Goal: Task Accomplishment & Management: Manage account settings

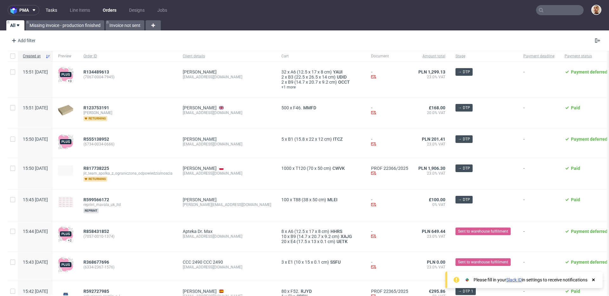
click at [54, 9] on link "Tasks" at bounding box center [51, 10] width 19 height 10
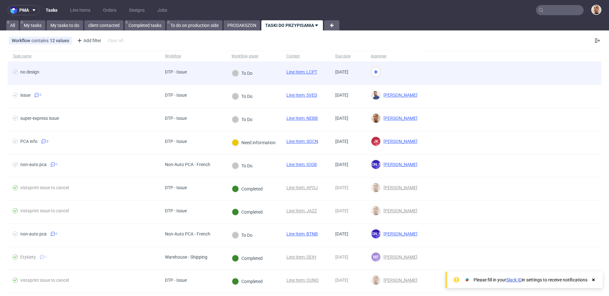
click at [141, 70] on span "no design" at bounding box center [84, 73] width 142 height 8
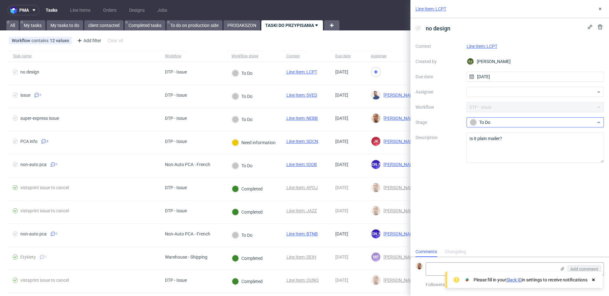
scroll to position [5, 0]
click at [483, 49] on link "Line Item: LCPT" at bounding box center [481, 46] width 31 height 5
click at [478, 90] on div at bounding box center [535, 92] width 138 height 10
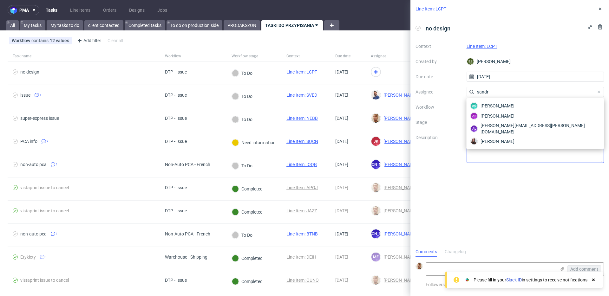
type input "sandr"
click at [478, 136] on div "Sandra Beśka" at bounding box center [535, 141] width 133 height 10
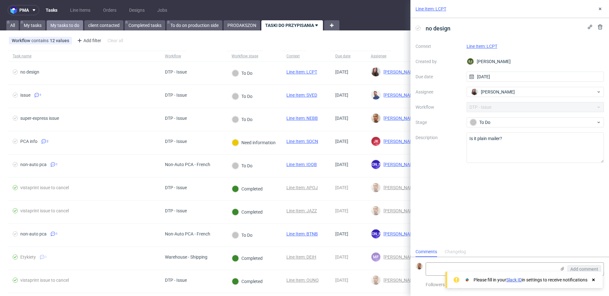
click at [73, 21] on link "My tasks to do" at bounding box center [65, 25] width 36 height 10
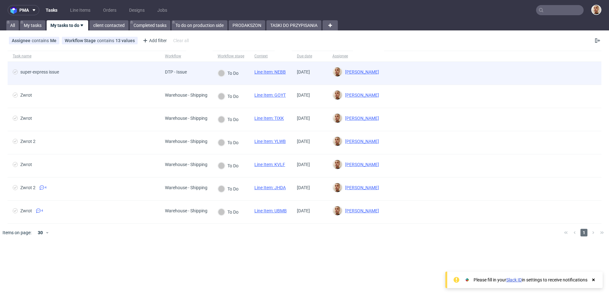
click at [145, 81] on div "super-express issue" at bounding box center [84, 73] width 152 height 23
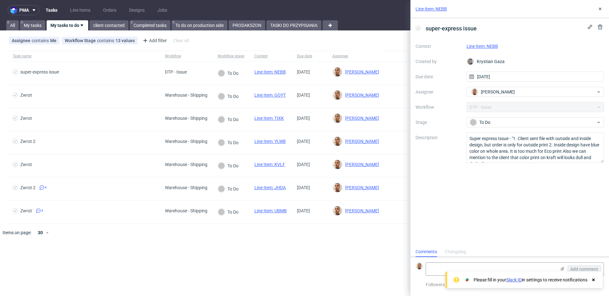
click at [480, 45] on link "Line Item: NEBB" at bounding box center [481, 46] width 31 height 5
drag, startPoint x: 481, startPoint y: 158, endPoint x: 513, endPoint y: 135, distance: 39.3
click at [513, 135] on textarea "Super express Issue - "1. Client sent file with outside and inside design, but …" at bounding box center [535, 148] width 138 height 30
click at [464, 265] on textarea at bounding box center [491, 269] width 130 height 13
paste textarea "https://app-eu1.hubspot.com/contacts/25600958/record/0-5/245783819487/"
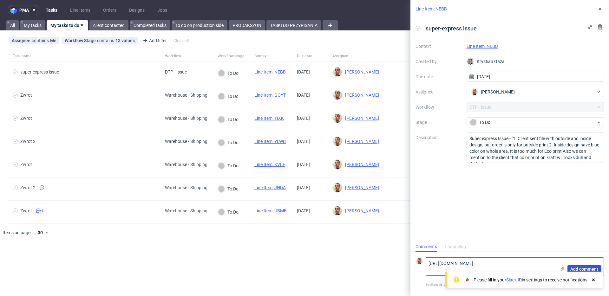
type textarea "https://app-eu1.hubspot.com/contacts/25600958/record/0-5/245783819487/"
click at [575, 267] on span "Add comment" at bounding box center [584, 269] width 28 height 4
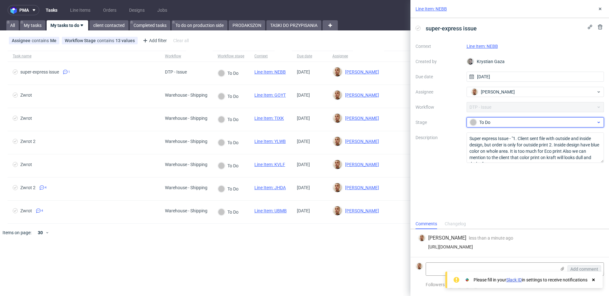
click at [477, 126] on div "To Do" at bounding box center [533, 122] width 126 height 7
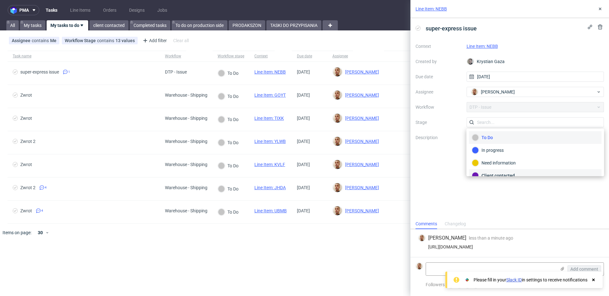
click at [485, 174] on div "Client contacted" at bounding box center [535, 175] width 127 height 7
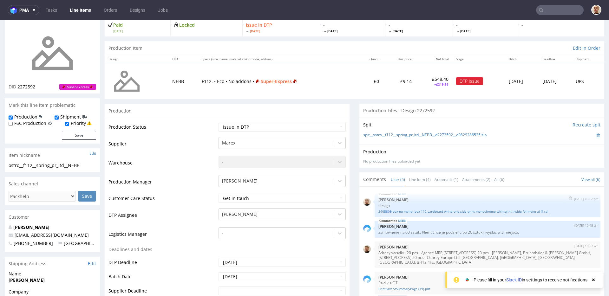
click at [430, 212] on link "2405809-box-eu-mailer-box-112-cardboard-white-one-side-print-monochrome-with-pr…" at bounding box center [487, 211] width 218 height 5
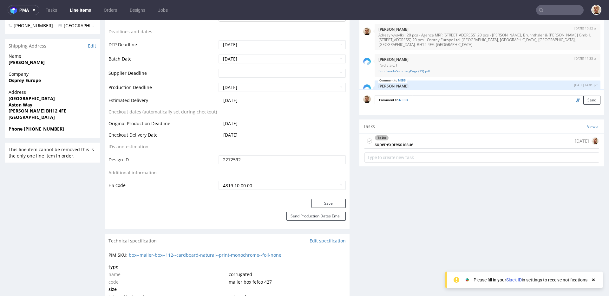
scroll to position [263, 0]
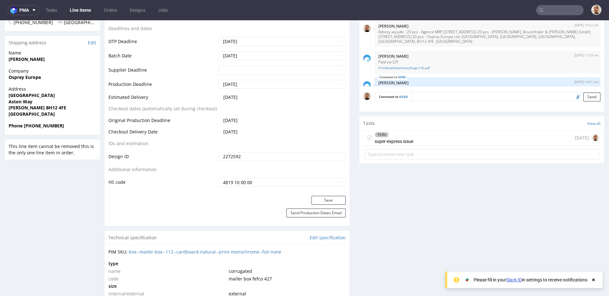
click at [415, 136] on div "To Do super-express issue today" at bounding box center [481, 138] width 235 height 15
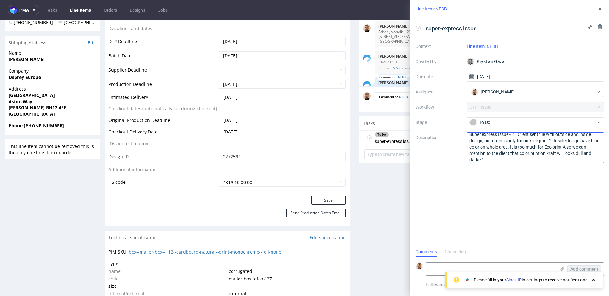
scroll to position [7, 0]
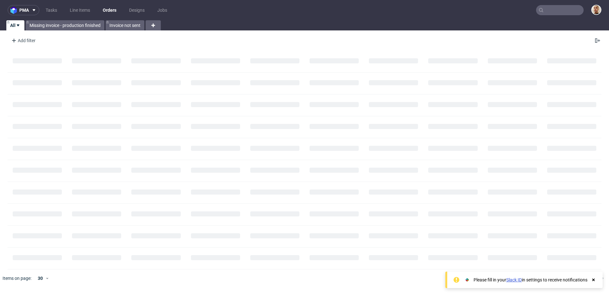
click at [553, 10] on input "text" at bounding box center [560, 10] width 48 height 10
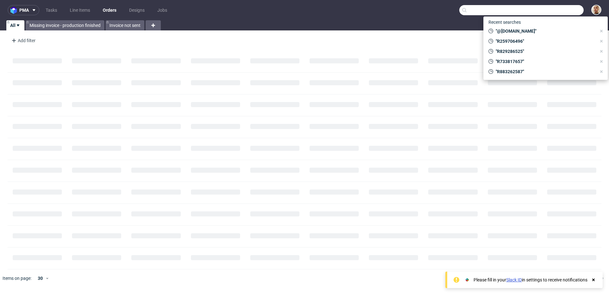
paste input "FE12F1F4A2"
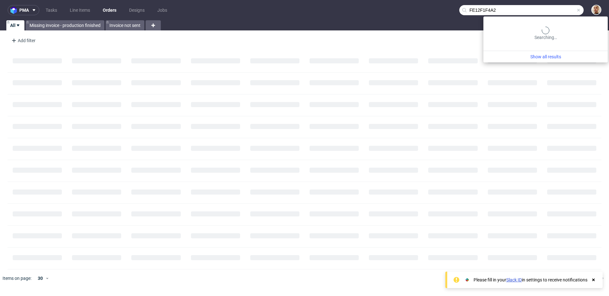
type input "FE12F1F4A2"
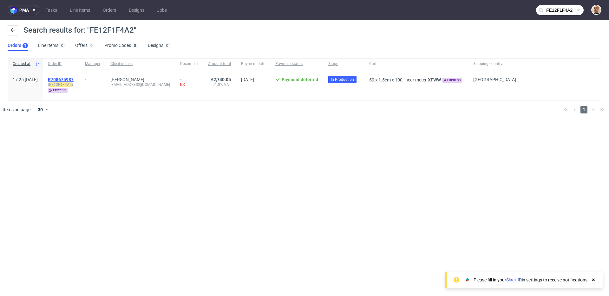
click at [74, 81] on span "R708675987" at bounding box center [61, 79] width 26 height 5
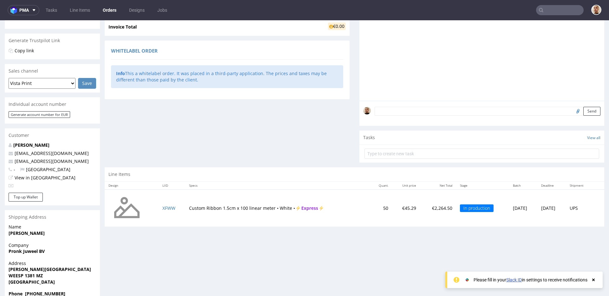
scroll to position [118, 0]
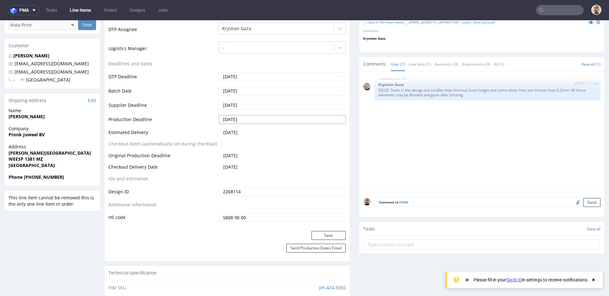
scroll to position [202, 0]
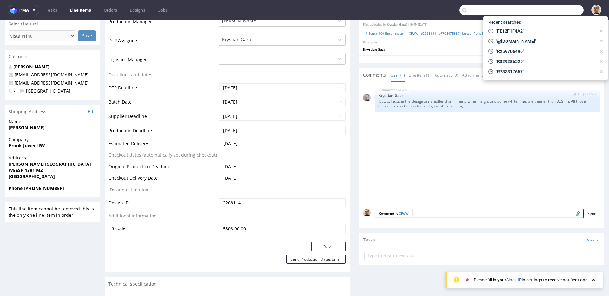
click at [546, 8] on input "text" at bounding box center [521, 10] width 124 height 10
paste input "F1DDHG27B8"
type input "F1DDHG27B8"
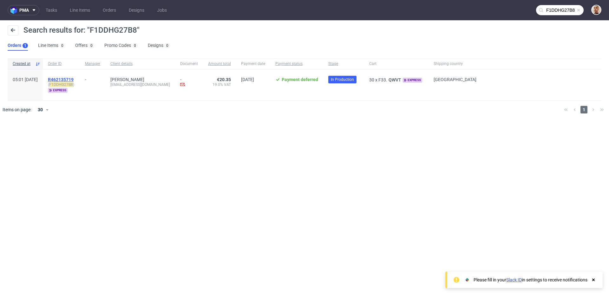
click at [74, 77] on span "R462135719" at bounding box center [61, 79] width 26 height 5
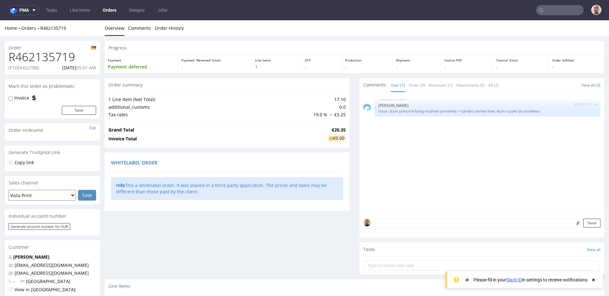
scroll to position [125, 0]
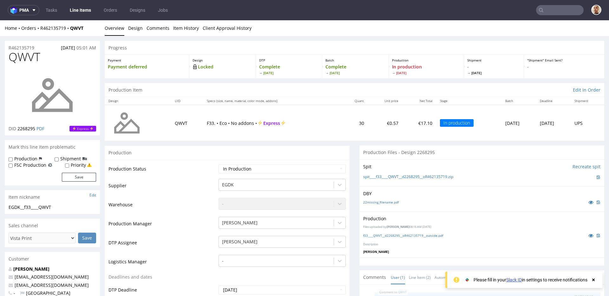
click at [567, 7] on input "text" at bounding box center [560, 10] width 48 height 10
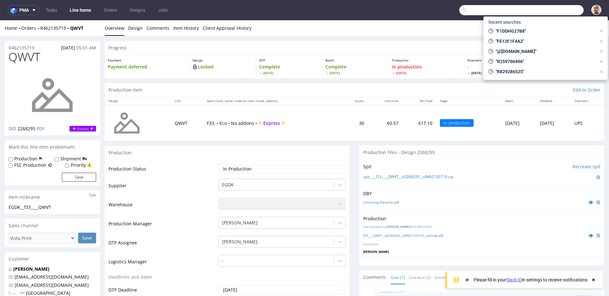
paste input "F1DDHG27B8"
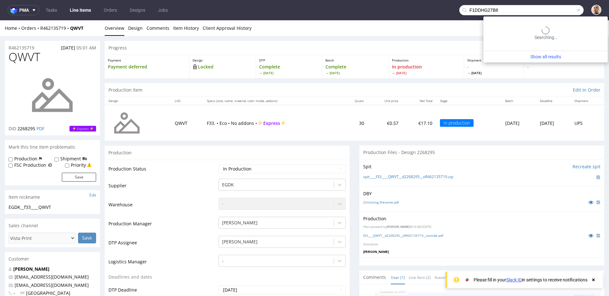
type input "F1DDHG27B8"
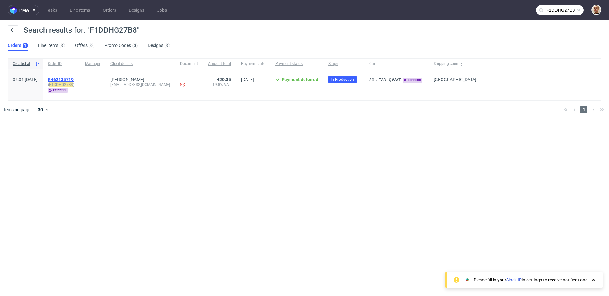
click at [74, 79] on span "R462135719" at bounding box center [61, 79] width 26 height 5
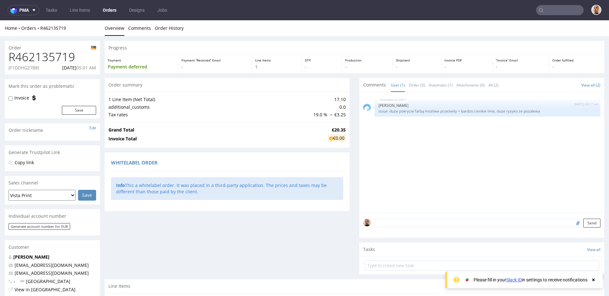
scroll to position [125, 0]
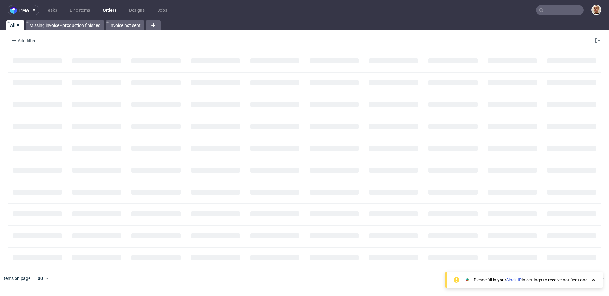
click at [553, 15] on nav "pma Tasks Line Items Orders Designs Jobs" at bounding box center [304, 10] width 609 height 20
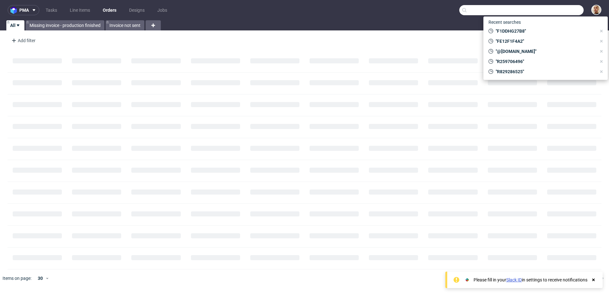
click at [554, 13] on input "text" at bounding box center [521, 10] width 124 height 10
paste input "MDCG329D0D"
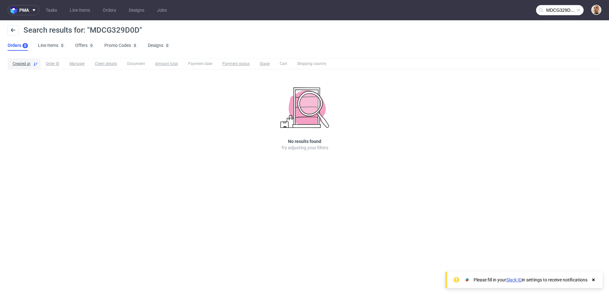
click at [568, 14] on input "MDCG329D0D" at bounding box center [560, 10] width 48 height 10
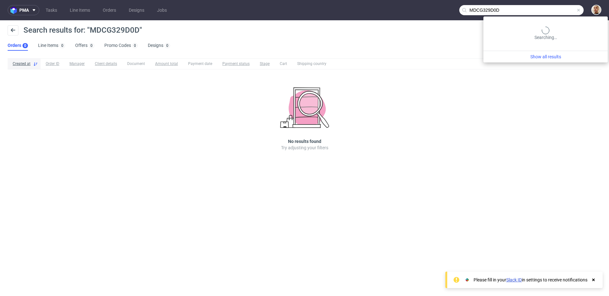
click at [568, 14] on input "MDCG329D0D" at bounding box center [521, 10] width 124 height 10
paste input "FDF9848HAA"
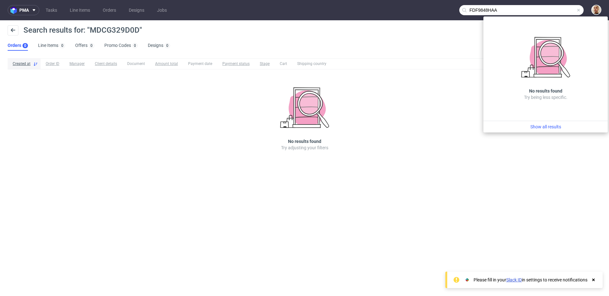
type input "FDF9848HAA"
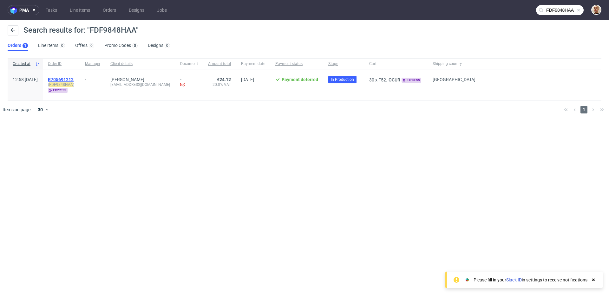
click at [74, 81] on span "R705691212" at bounding box center [61, 79] width 26 height 5
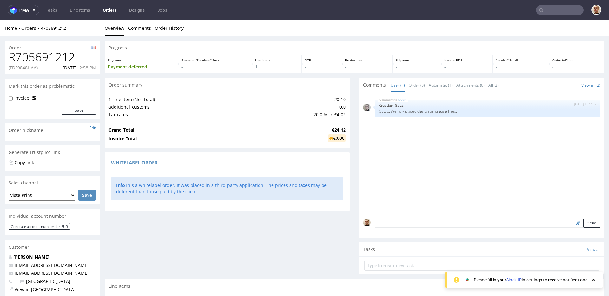
scroll to position [125, 0]
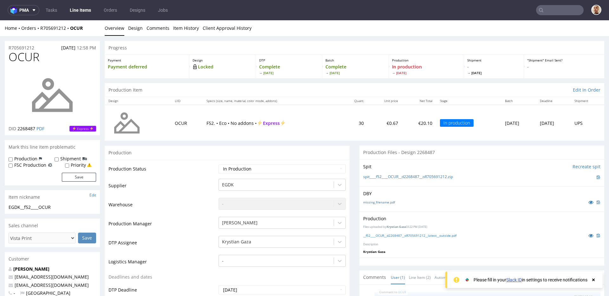
click at [543, 3] on nav "pma Tasks Line Items Orders Designs Jobs" at bounding box center [304, 10] width 609 height 20
click at [543, 7] on input "text" at bounding box center [560, 10] width 48 height 10
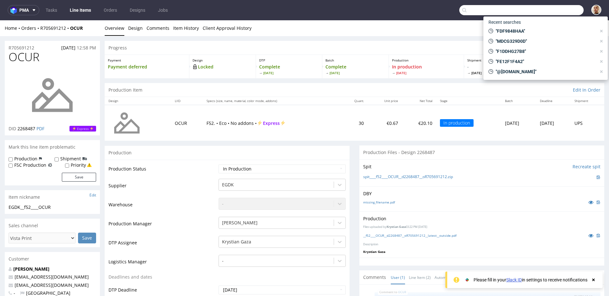
paste input "R829286525"
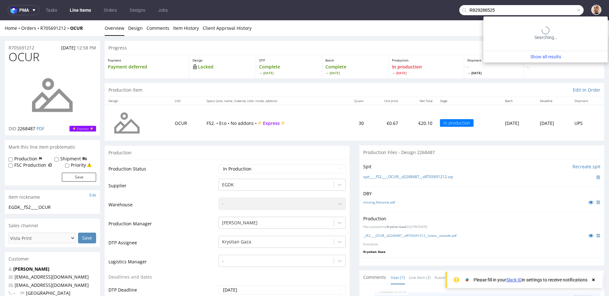
type input "R829286525"
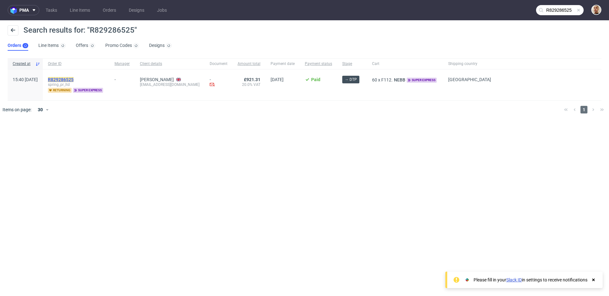
click at [74, 80] on mark "R829286525" at bounding box center [61, 79] width 26 height 5
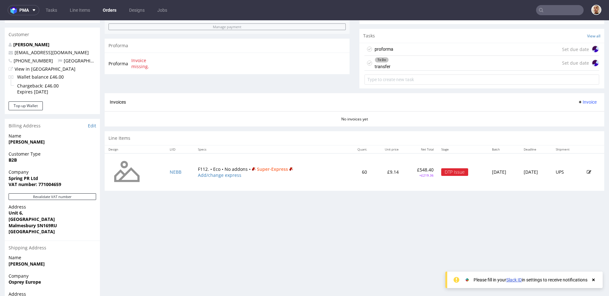
scroll to position [242, 0]
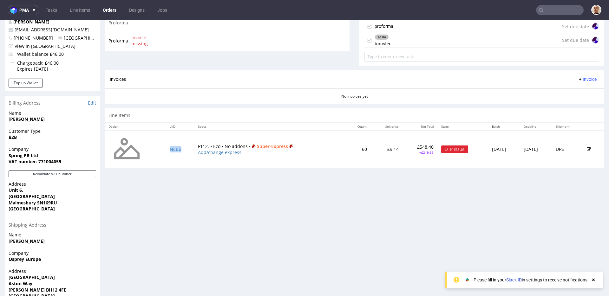
click at [175, 153] on td "NEBB" at bounding box center [180, 149] width 28 height 37
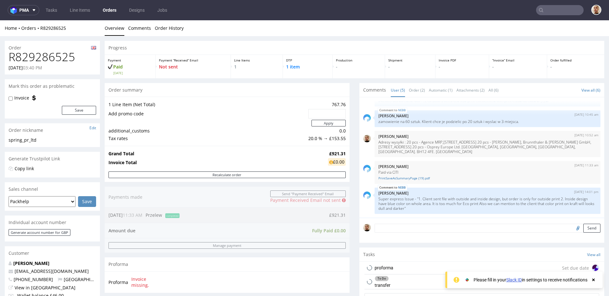
scroll to position [287, 0]
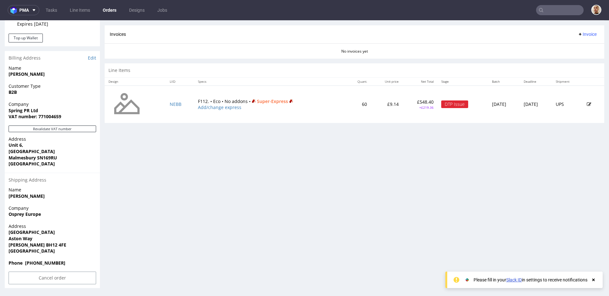
click at [583, 102] on td at bounding box center [593, 104] width 21 height 37
click at [587, 103] on icon at bounding box center [589, 104] width 4 height 4
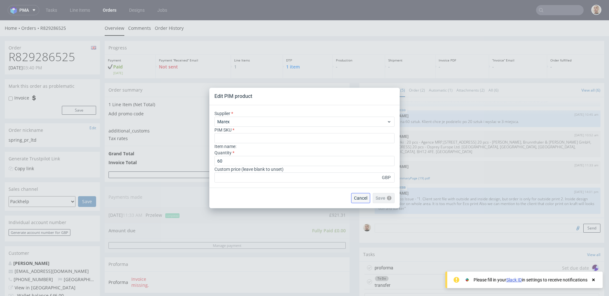
click at [357, 196] on span "Cancel" at bounding box center [360, 198] width 13 height 4
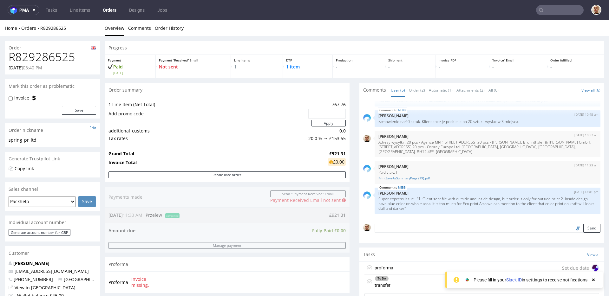
scroll to position [287, 0]
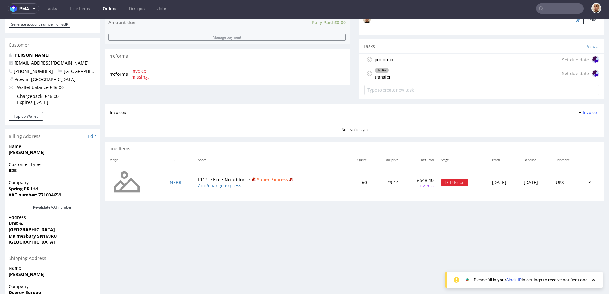
scroll to position [285, 0]
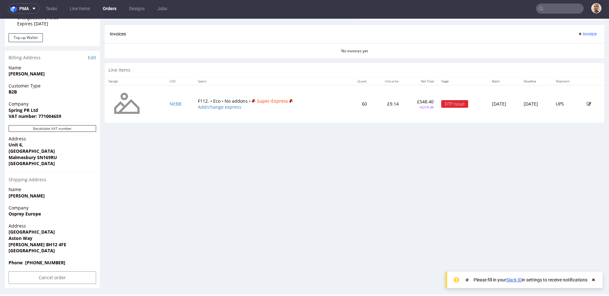
click at [583, 104] on td at bounding box center [593, 103] width 21 height 37
click at [587, 106] on icon at bounding box center [589, 104] width 4 height 4
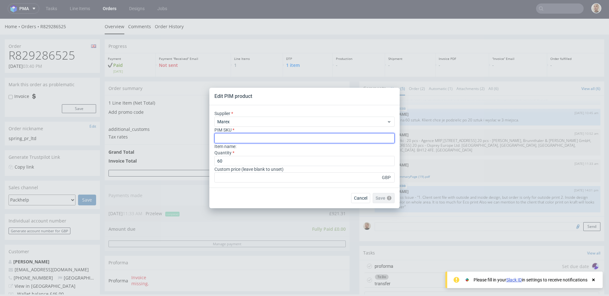
click at [290, 142] on input "text" at bounding box center [304, 138] width 180 height 10
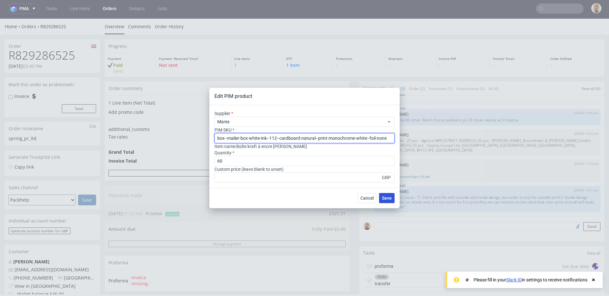
type input "box--mailer-box-white-ink--112--cardboard-natural--print-monochrome-white--foil…"
click at [386, 197] on span "Save" at bounding box center [387, 198] width 10 height 4
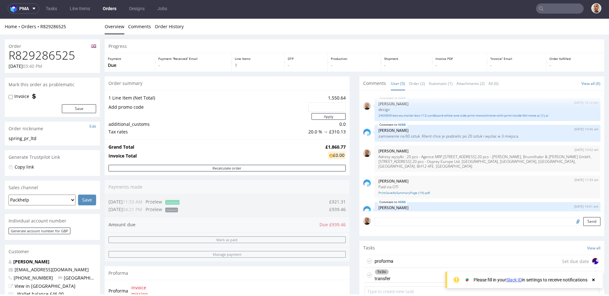
scroll to position [21, 0]
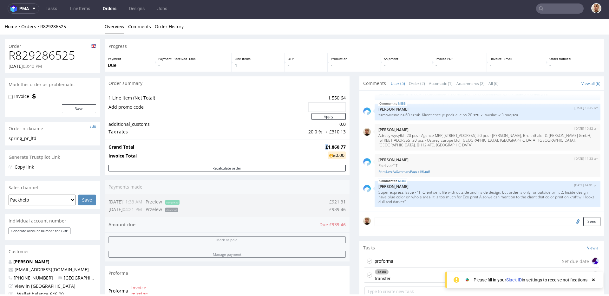
click at [325, 147] on strong "£1,860.77" at bounding box center [335, 147] width 20 height 6
copy strong "£"
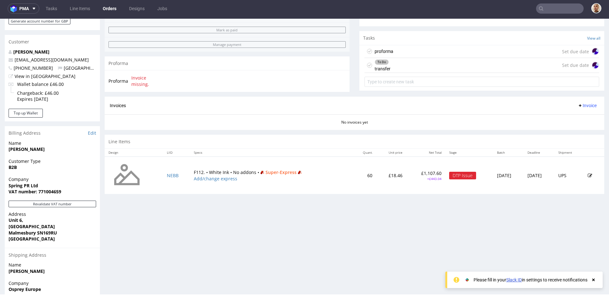
scroll to position [287, 0]
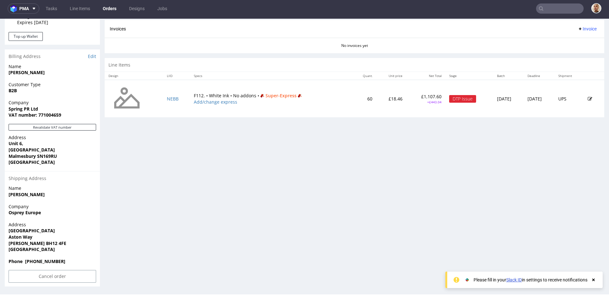
click at [588, 100] on icon at bounding box center [590, 99] width 4 height 4
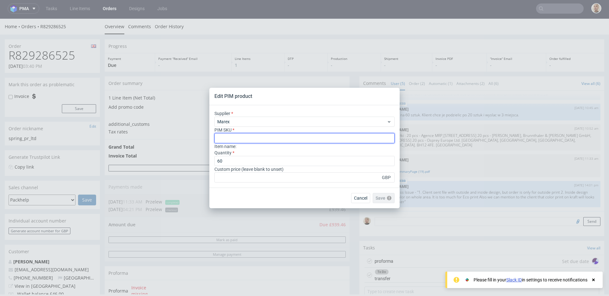
click at [254, 136] on input "text" at bounding box center [304, 138] width 180 height 10
type input "box--mailer-box--112--cardboard-natural--print-monochrome--foil-none"
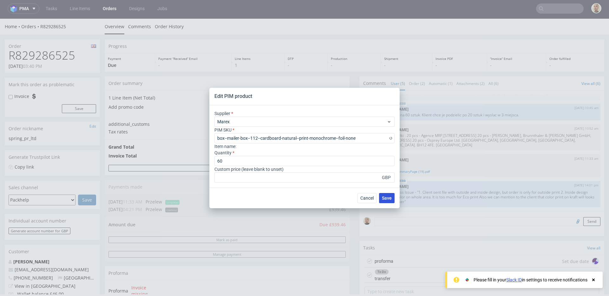
click at [383, 201] on button "Save" at bounding box center [387, 198] width 16 height 10
click at [389, 199] on span "Save" at bounding box center [387, 198] width 10 height 4
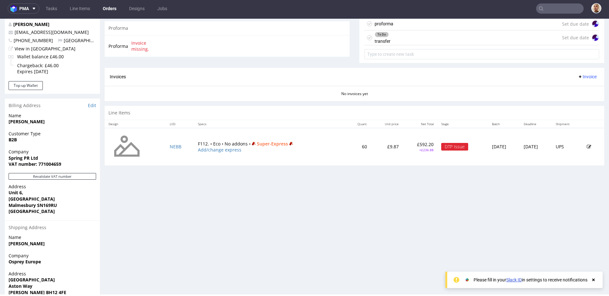
scroll to position [237, 0]
click at [587, 148] on icon at bounding box center [589, 147] width 4 height 4
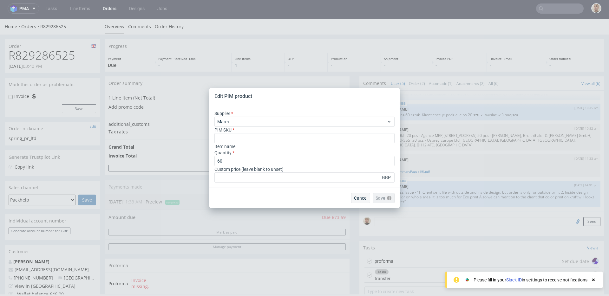
click at [357, 200] on span "Cancel" at bounding box center [360, 198] width 13 height 4
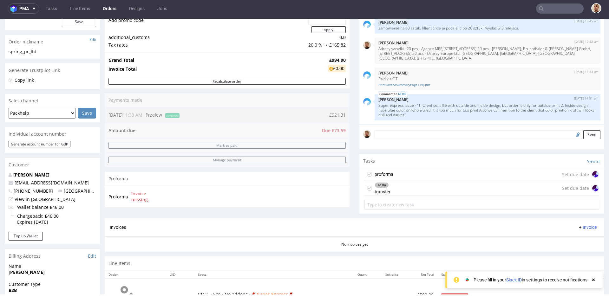
scroll to position [236, 0]
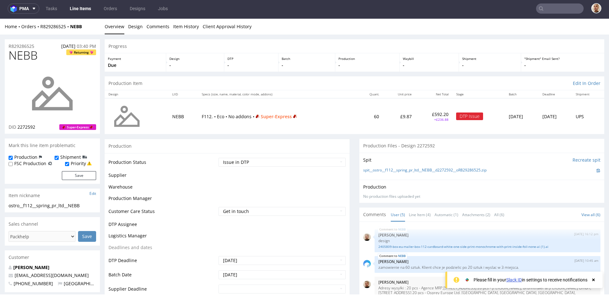
scroll to position [21, 0]
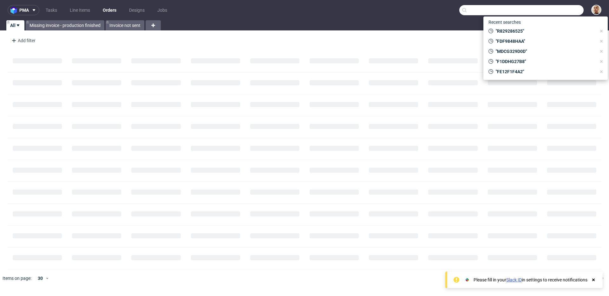
click at [555, 10] on input "text" at bounding box center [521, 10] width 124 height 10
paste input "R603250669"
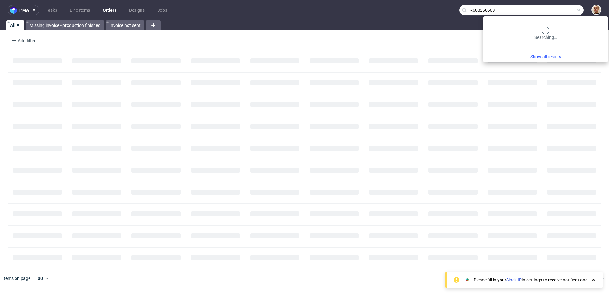
type input "R603250669"
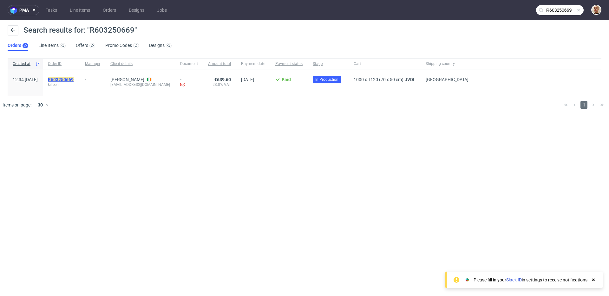
click at [74, 81] on mark "R603250669" at bounding box center [61, 79] width 26 height 5
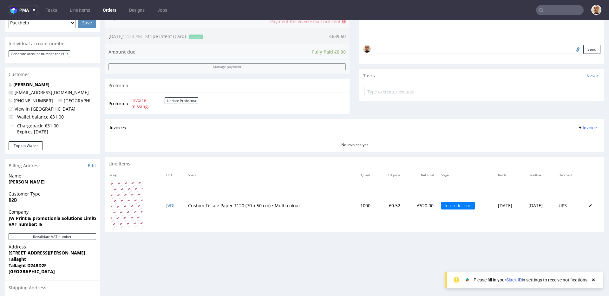
scroll to position [287, 0]
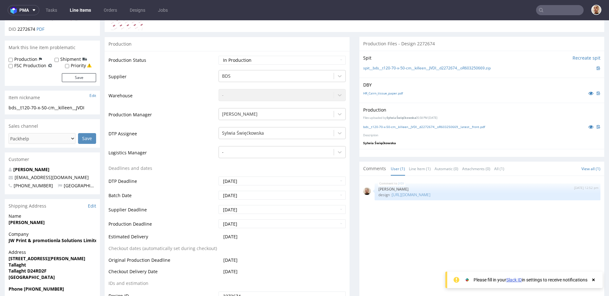
scroll to position [132, 0]
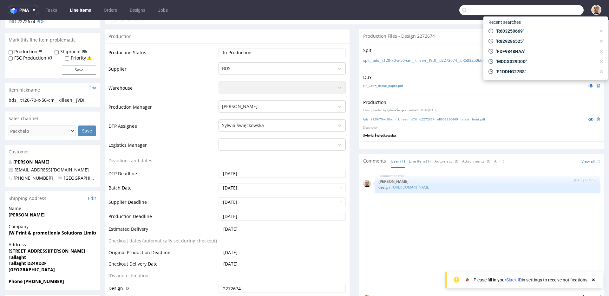
click at [551, 6] on input "text" at bounding box center [521, 10] width 124 height 10
paste input "R938662247"
type input "R938662247"
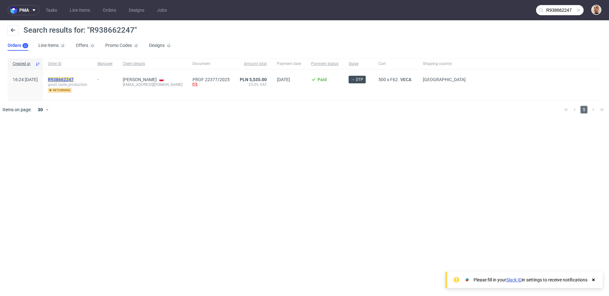
click at [72, 77] on mark "R938662247" at bounding box center [61, 79] width 26 height 5
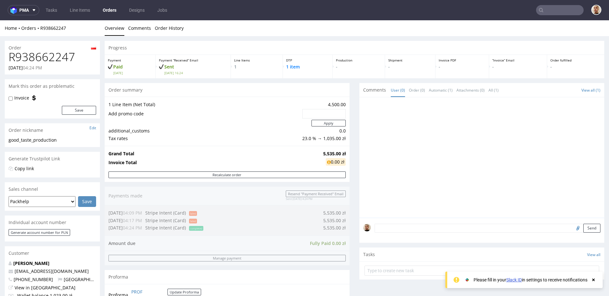
scroll to position [274, 0]
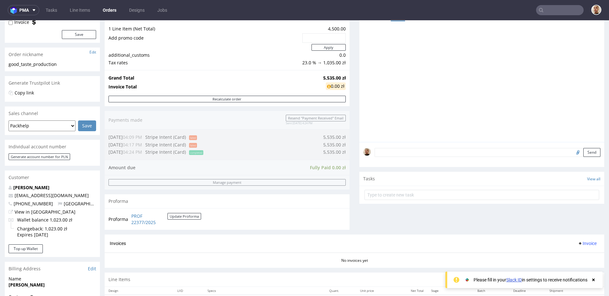
scroll to position [163, 0]
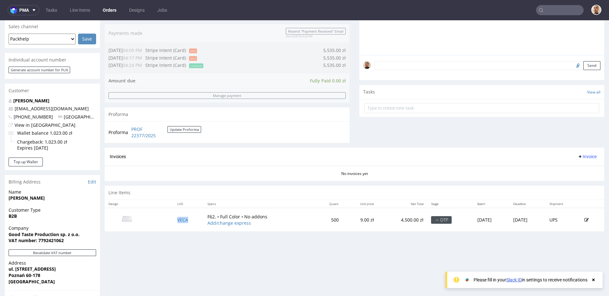
click at [173, 224] on td "VECA" at bounding box center [188, 219] width 30 height 23
click at [183, 216] on td "VECA" at bounding box center [188, 219] width 30 height 23
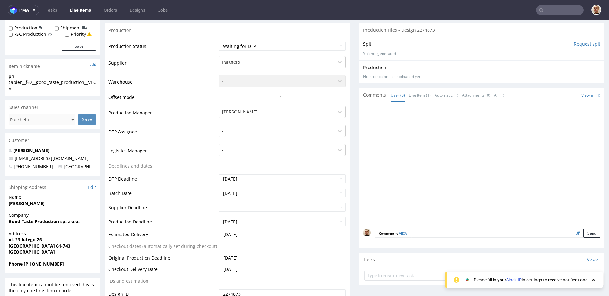
scroll to position [116, 0]
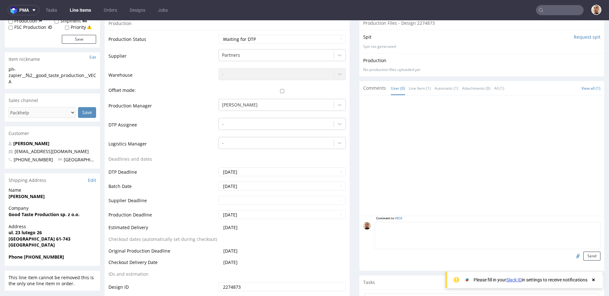
click at [418, 223] on textarea at bounding box center [487, 235] width 226 height 27
type textarea "design :"
click at [573, 258] on input "file" at bounding box center [576, 256] width 9 height 8
type input "C:\fakepath\1647969-box-pl-mailer-box-62-cardboard-coated-white-inside-print-co…"
click at [588, 254] on button "Send" at bounding box center [591, 256] width 17 height 9
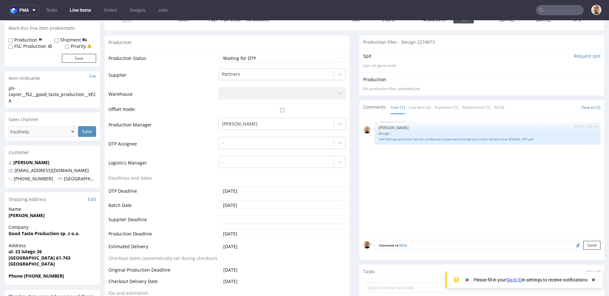
scroll to position [0, 0]
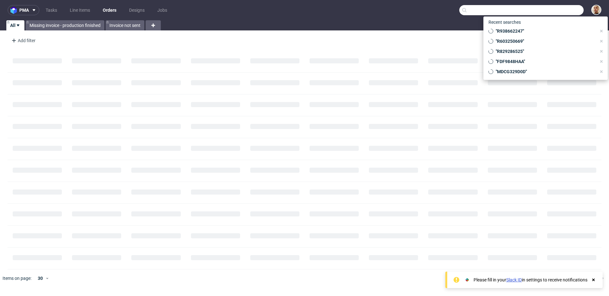
click at [568, 12] on input "text" at bounding box center [521, 10] width 124 height 10
paste input "R259706496"
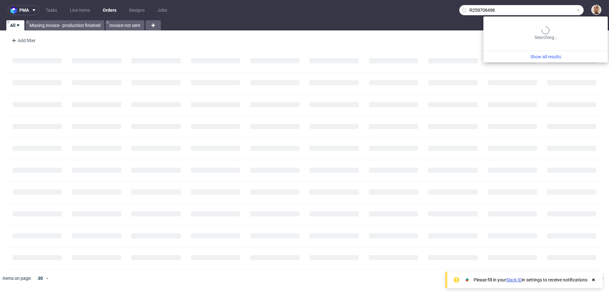
type input "R259706496"
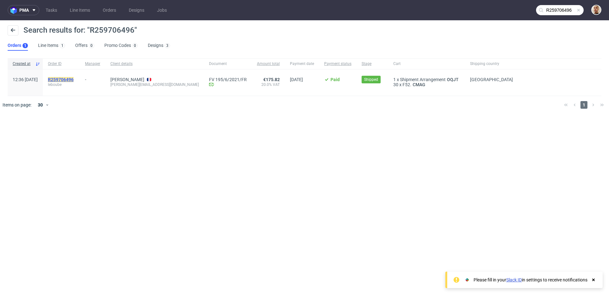
click at [74, 80] on mark "R259706496" at bounding box center [61, 79] width 26 height 5
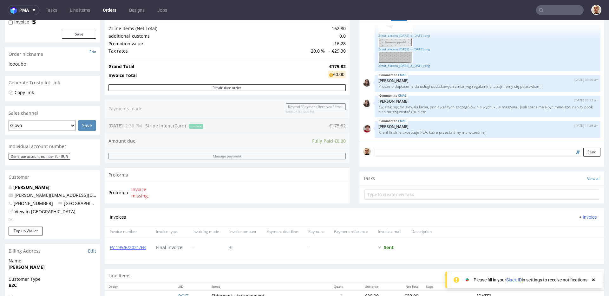
scroll to position [240, 0]
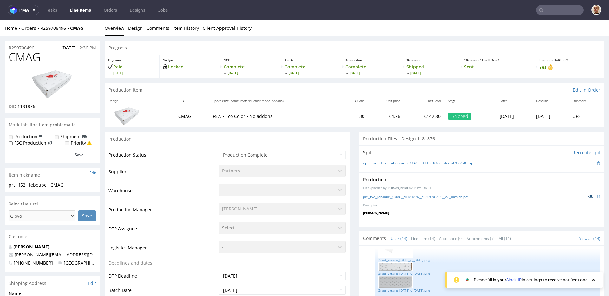
click at [588, 196] on icon at bounding box center [590, 196] width 5 height 4
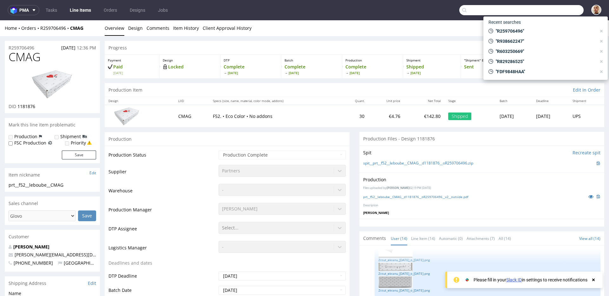
click at [553, 10] on input "text" at bounding box center [521, 10] width 124 height 10
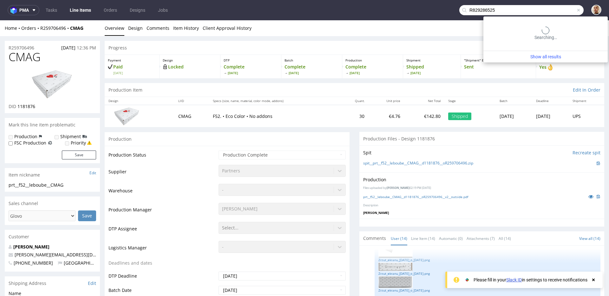
type input "R829286525"
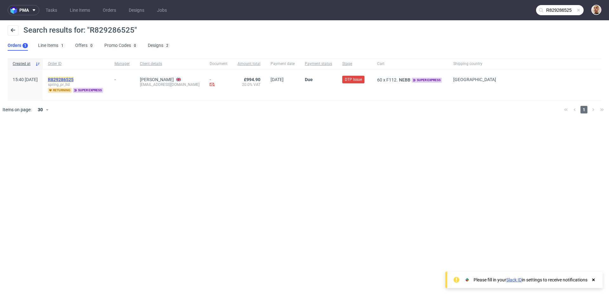
click at [74, 80] on mark "R829286525" at bounding box center [61, 79] width 26 height 5
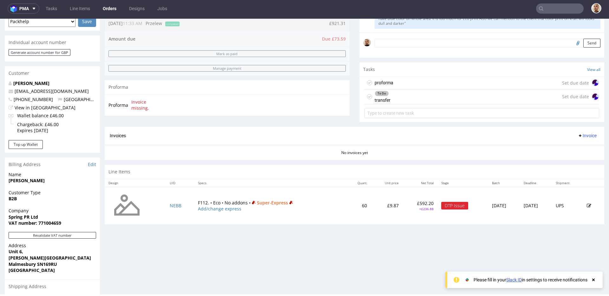
scroll to position [164, 0]
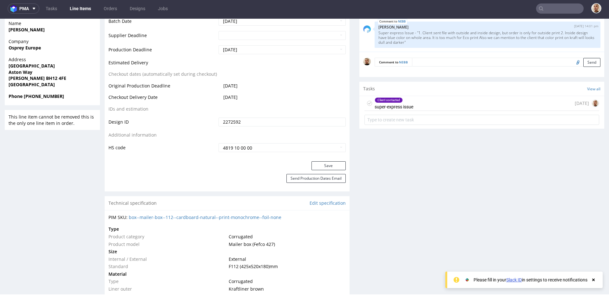
scroll to position [290, 0]
click at [451, 112] on div "Client contacted super-express issue today" at bounding box center [481, 112] width 245 height 31
click at [449, 106] on div "Client contacted super-express issue today" at bounding box center [481, 104] width 235 height 15
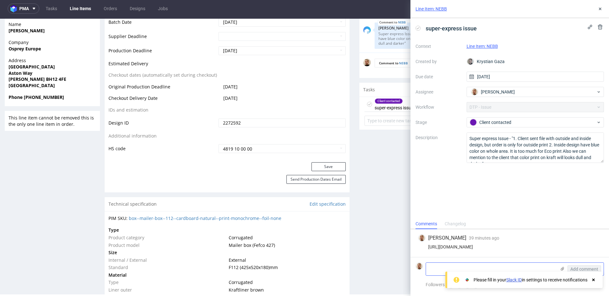
click at [448, 265] on textarea at bounding box center [491, 269] width 130 height 13
type textarea "tylko outside, klient prosi o nadruk w kolorze czarnym"
click at [573, 266] on button "Add comment" at bounding box center [584, 269] width 34 height 8
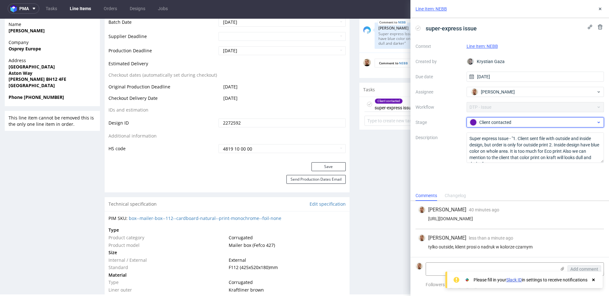
click at [488, 123] on div "Client contacted" at bounding box center [533, 122] width 126 height 7
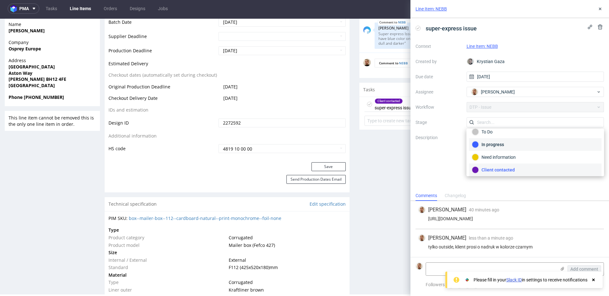
scroll to position [46, 0]
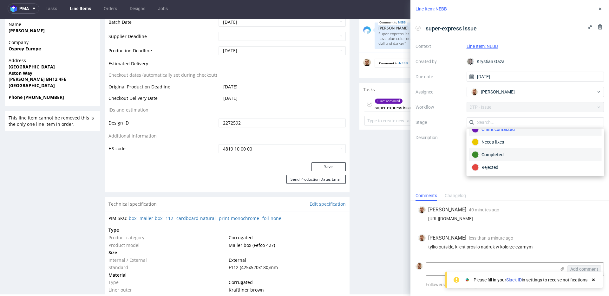
click at [490, 153] on div "Completed" at bounding box center [535, 154] width 127 height 7
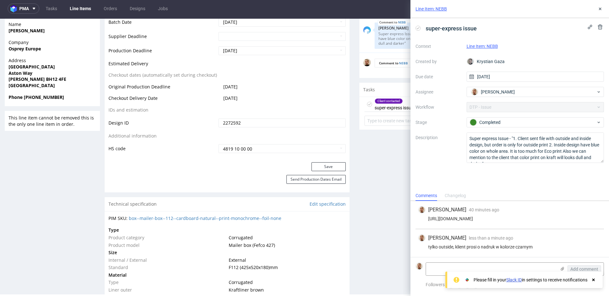
scroll to position [0, 0]
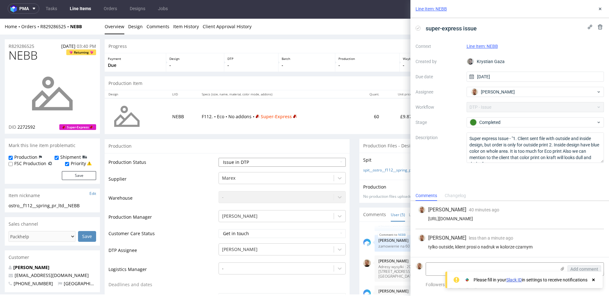
click at [237, 161] on select "Waiting for Artwork Waiting for Diecut Waiting for Mockup Waiting for DTP Waiti…" at bounding box center [281, 162] width 127 height 9
select select "back_for_dtp"
click at [218, 158] on select "Waiting for Artwork Waiting for Diecut Waiting for Mockup Waiting for DTP Waiti…" at bounding box center [281, 162] width 127 height 9
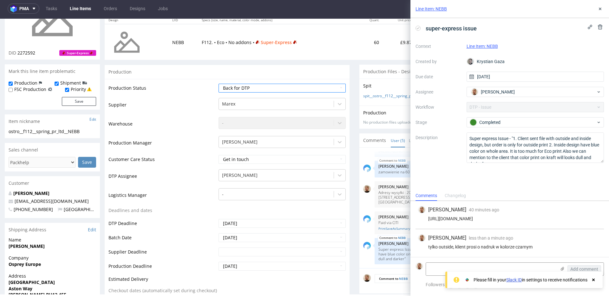
scroll to position [167, 0]
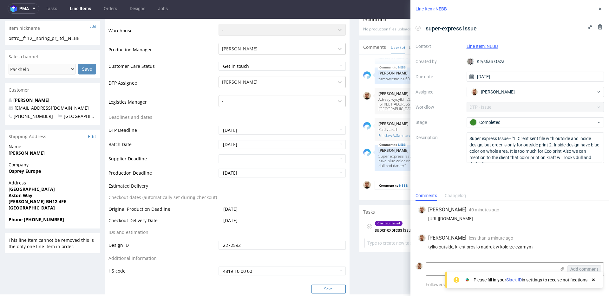
click at [314, 287] on button "Save" at bounding box center [328, 289] width 34 height 9
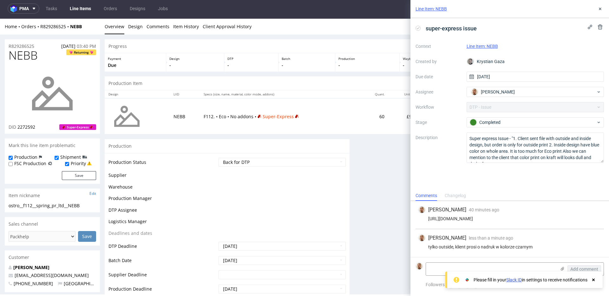
scroll to position [0, 0]
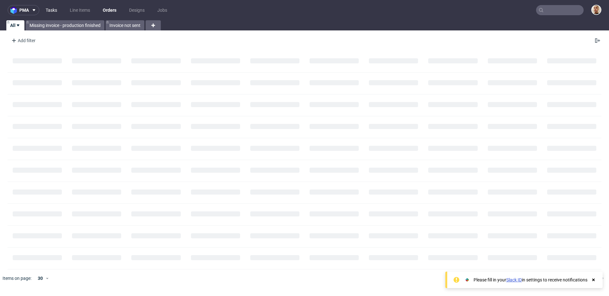
click at [55, 9] on link "Tasks" at bounding box center [51, 10] width 19 height 10
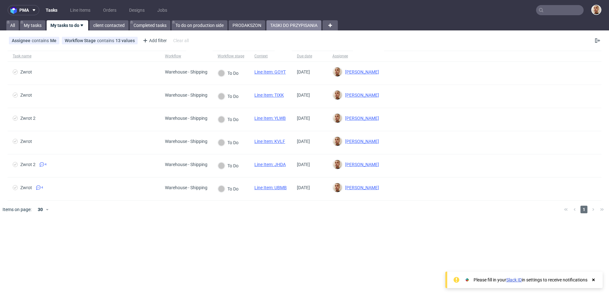
click at [281, 27] on link "TASKI DO PRZYPISANIA" at bounding box center [293, 25] width 55 height 10
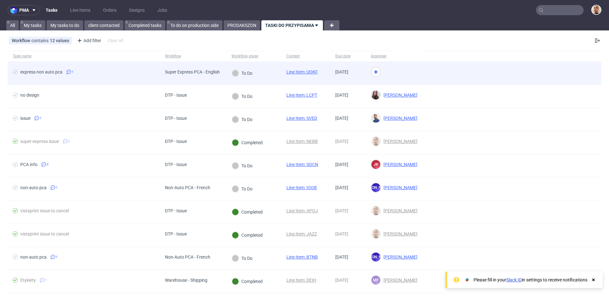
click at [198, 75] on span "Super Express PCA - English" at bounding box center [192, 73] width 55 height 8
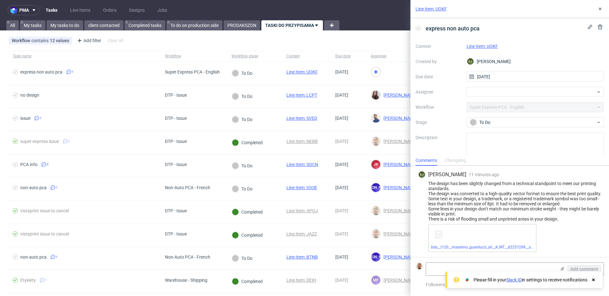
click at [493, 45] on link "Line Item: UOKF" at bounding box center [481, 46] width 31 height 5
click at [491, 91] on div at bounding box center [535, 92] width 138 height 10
type input "matt"
click at [523, 105] on div "Matteo Corsico" at bounding box center [535, 106] width 133 height 10
